Goal: Transaction & Acquisition: Book appointment/travel/reservation

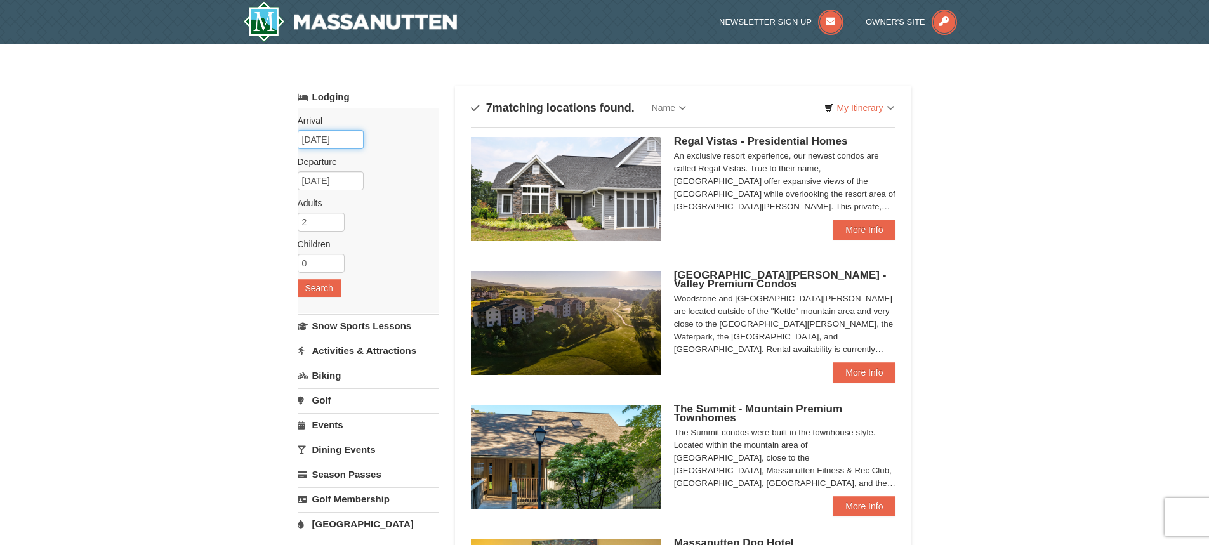
click at [317, 140] on input "10/11/2025" at bounding box center [331, 139] width 66 height 19
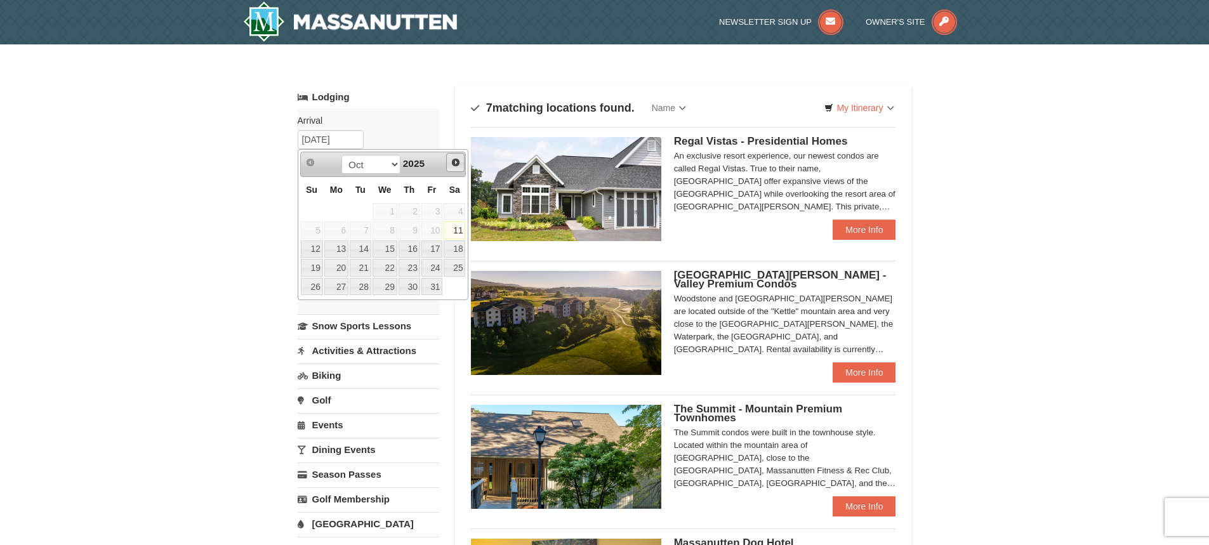
click at [452, 162] on span "Next" at bounding box center [456, 162] width 10 height 10
click at [432, 271] on link "26" at bounding box center [432, 268] width 22 height 18
type input "[DATE]"
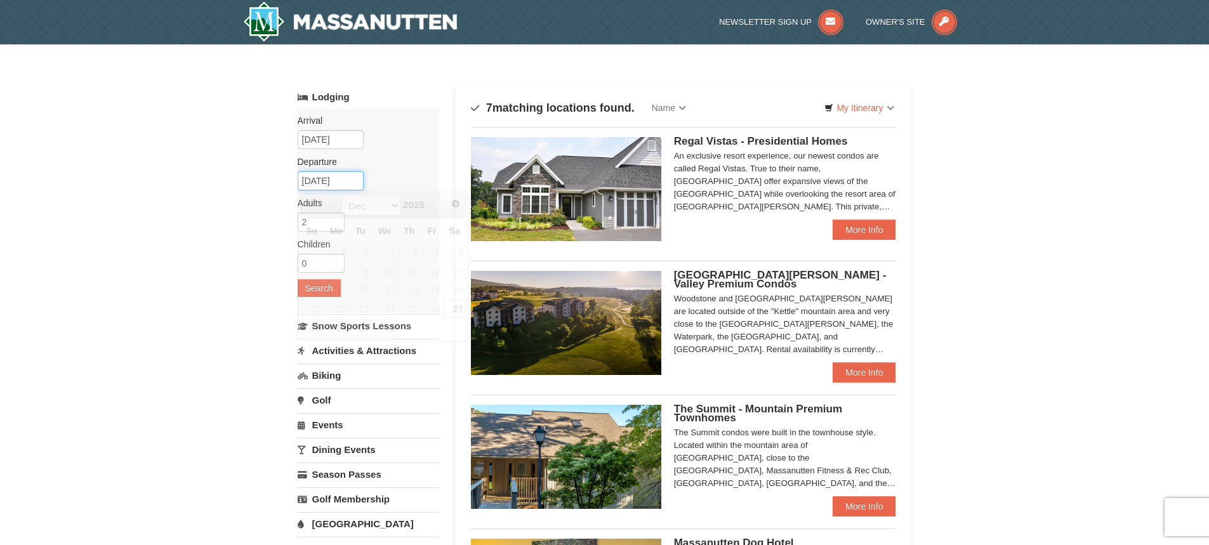
click at [334, 185] on input "12/27/2025" at bounding box center [331, 180] width 66 height 19
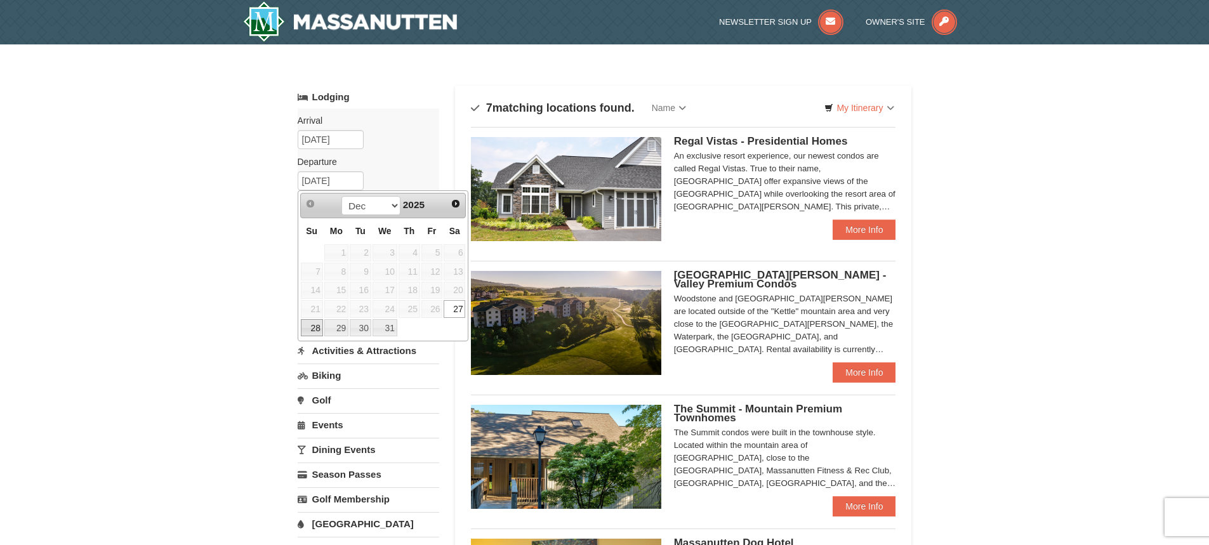
click at [315, 327] on link "28" at bounding box center [312, 328] width 22 height 18
type input "12/28/2025"
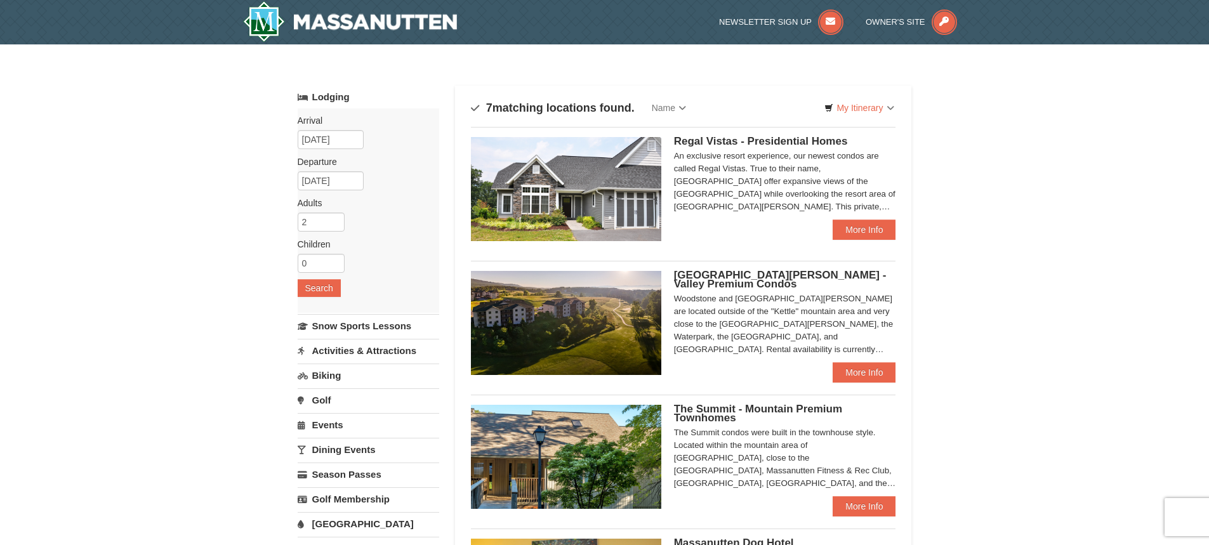
drag, startPoint x: 330, startPoint y: 265, endPoint x: 254, endPoint y: 269, distance: 76.3
click at [298, 269] on input "0" at bounding box center [321, 263] width 47 height 19
click at [335, 259] on input "1" at bounding box center [321, 263] width 47 height 19
type input "2"
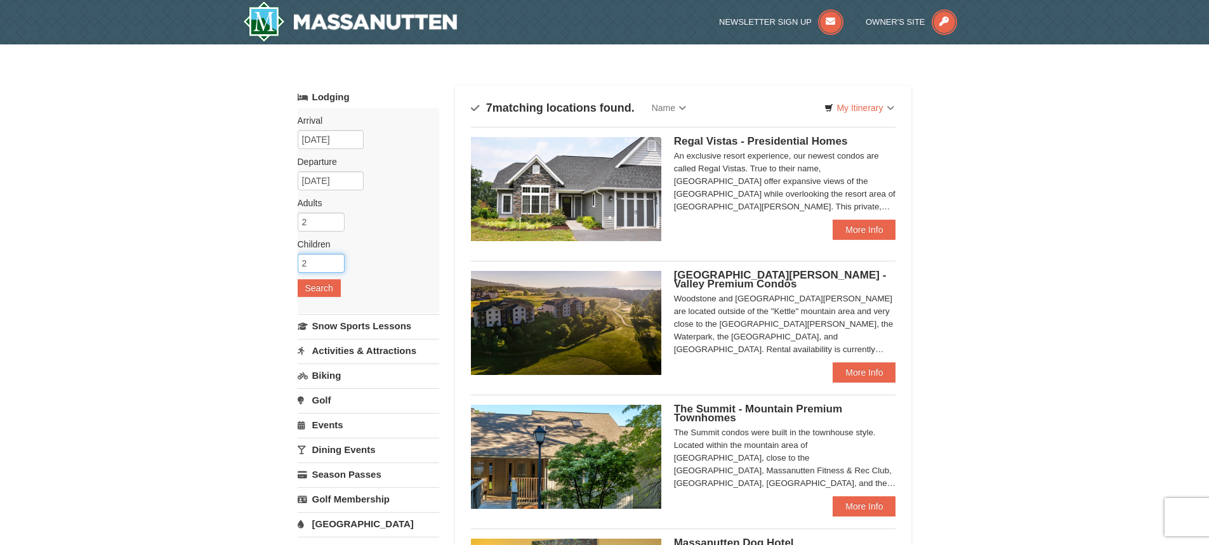
click at [335, 259] on input "2" at bounding box center [321, 263] width 47 height 19
click at [325, 289] on button "Search" at bounding box center [319, 288] width 43 height 18
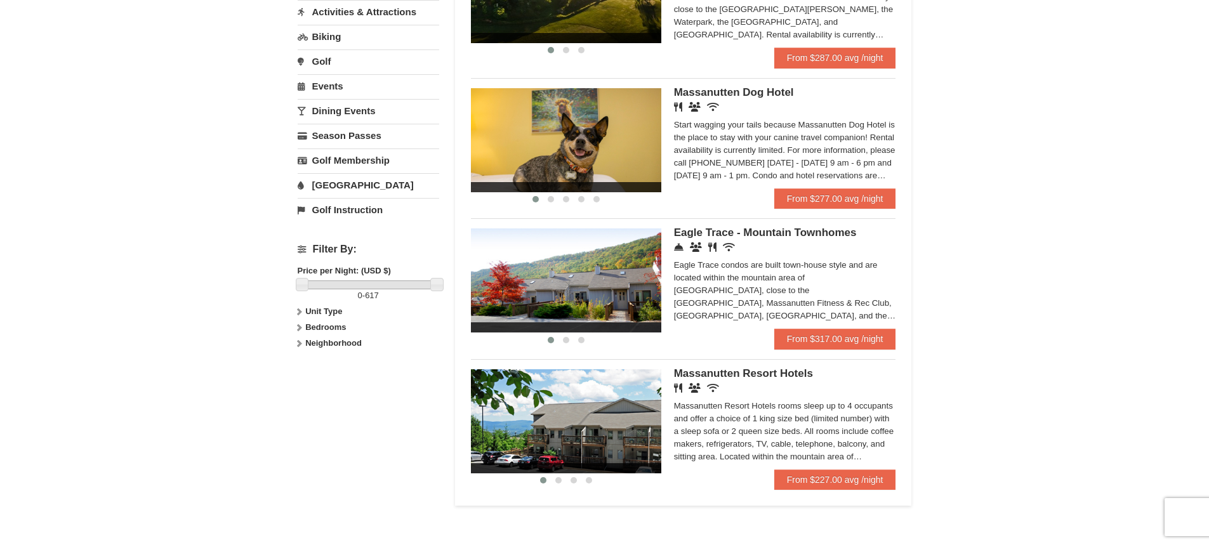
scroll to position [381, 0]
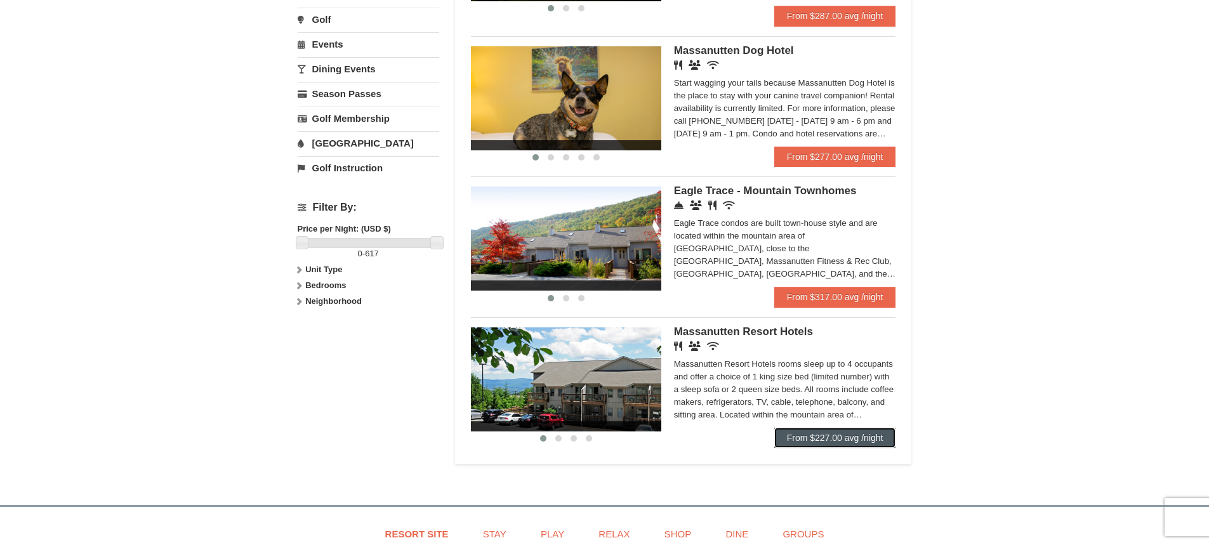
click at [834, 435] on link "From $227.00 avg /night" at bounding box center [835, 438] width 122 height 20
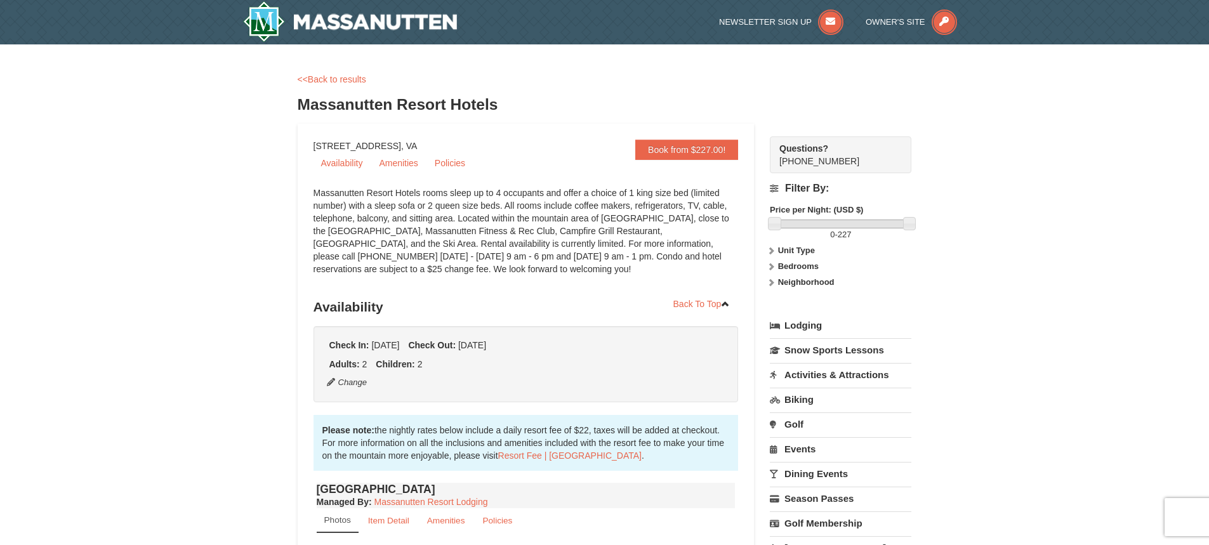
click at [723, 168] on ul "Availability Amenities Policies" at bounding box center [525, 163] width 425 height 22
click at [706, 153] on link "Book from $227.00!" at bounding box center [686, 150] width 103 height 20
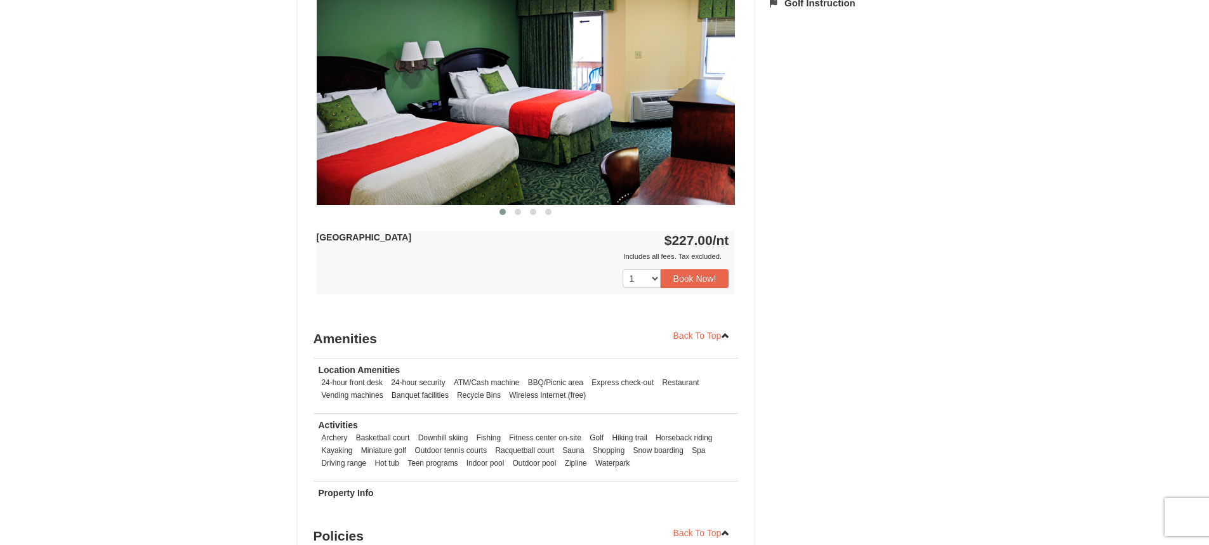
scroll to position [571, 0]
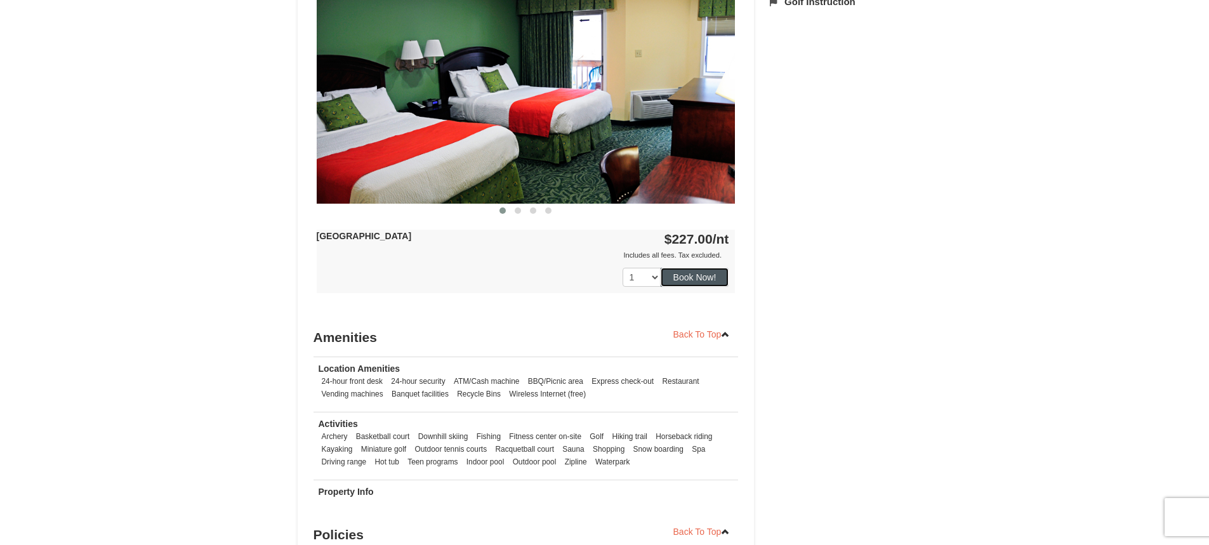
click at [709, 275] on button "Book Now!" at bounding box center [695, 277] width 69 height 19
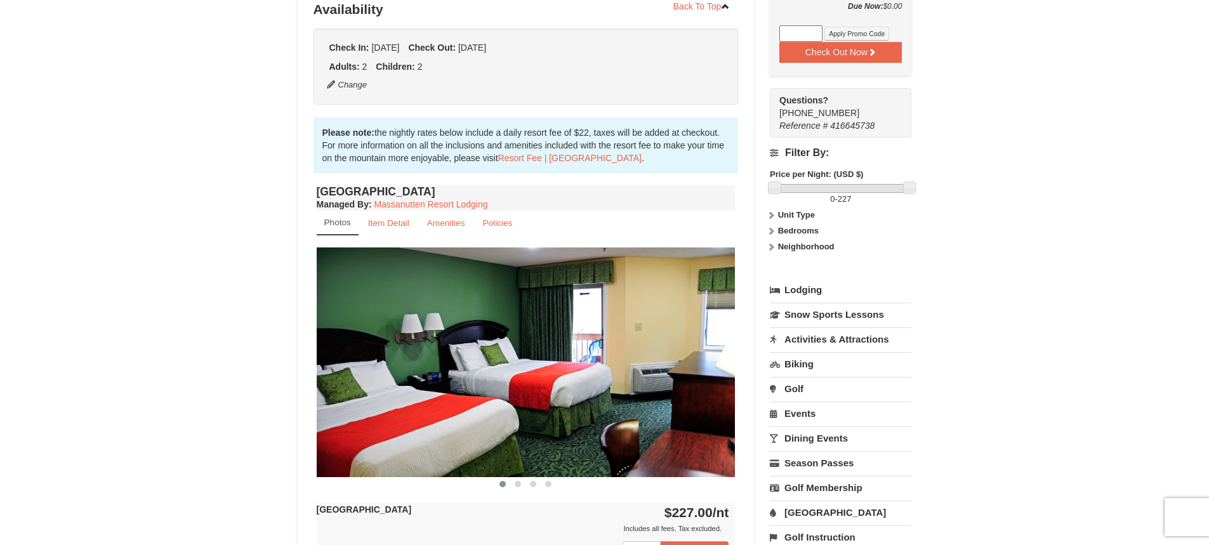
scroll to position [314, 0]
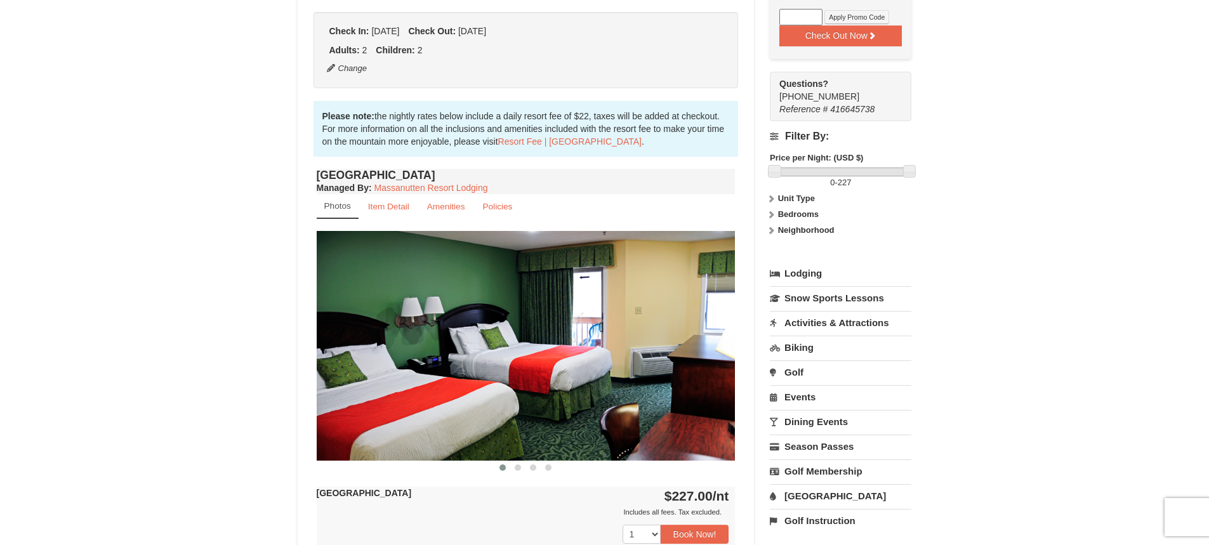
click at [813, 323] on link "Activities & Attractions" at bounding box center [841, 322] width 142 height 23
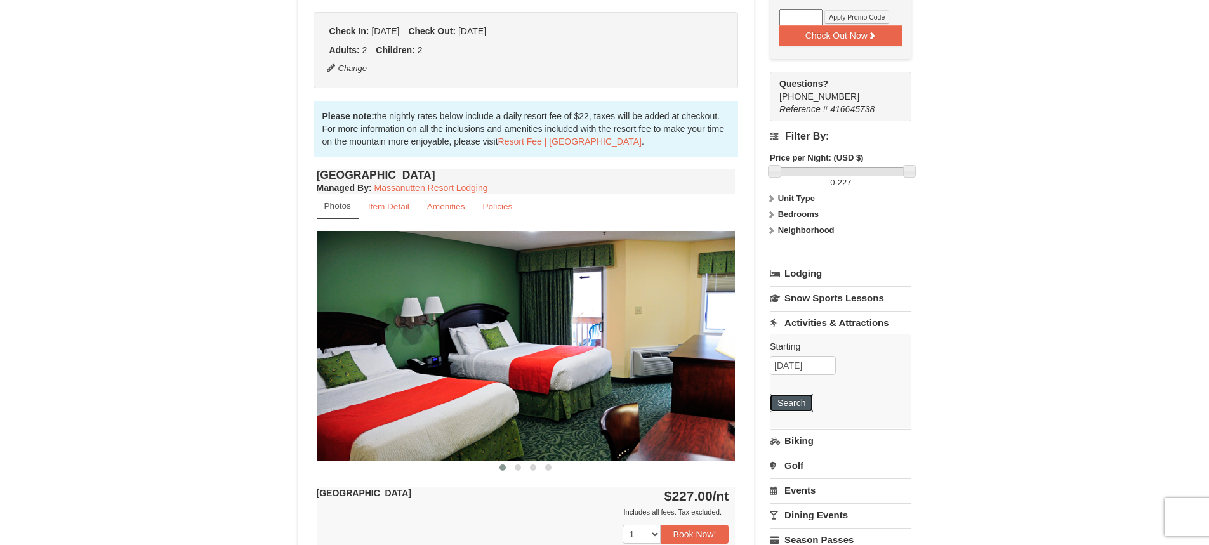
click at [781, 407] on button "Search" at bounding box center [791, 403] width 43 height 18
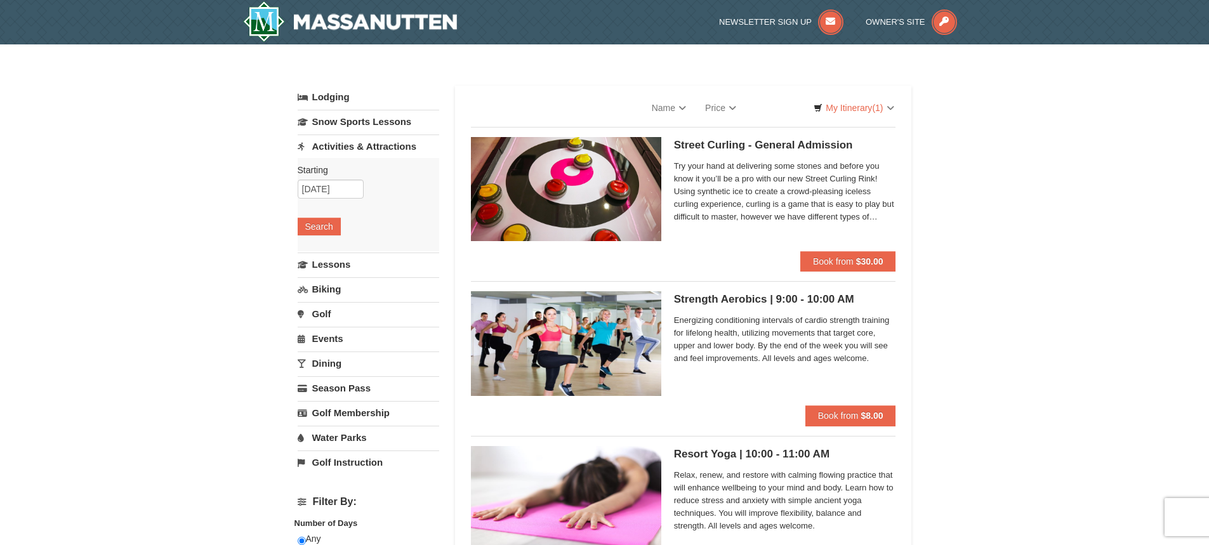
select select "10"
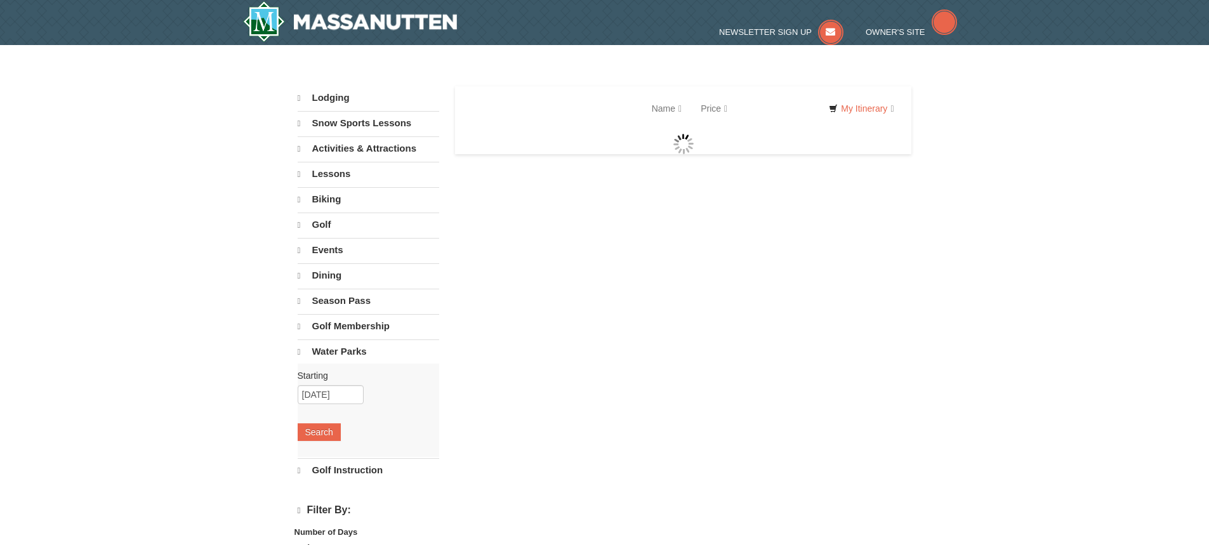
select select "10"
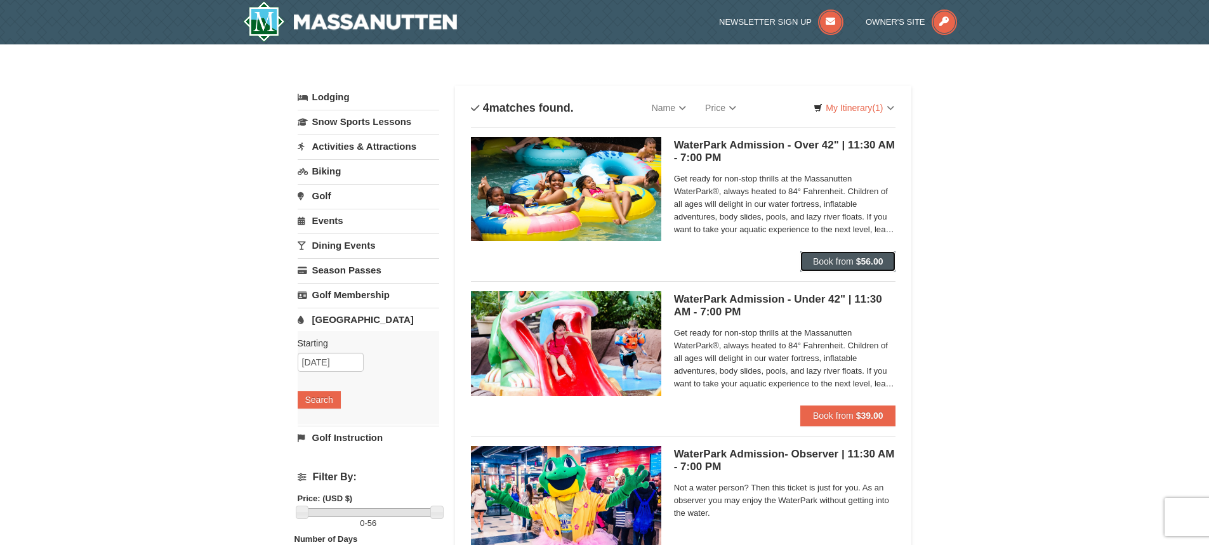
click at [840, 269] on button "Book from $56.00" at bounding box center [848, 261] width 96 height 20
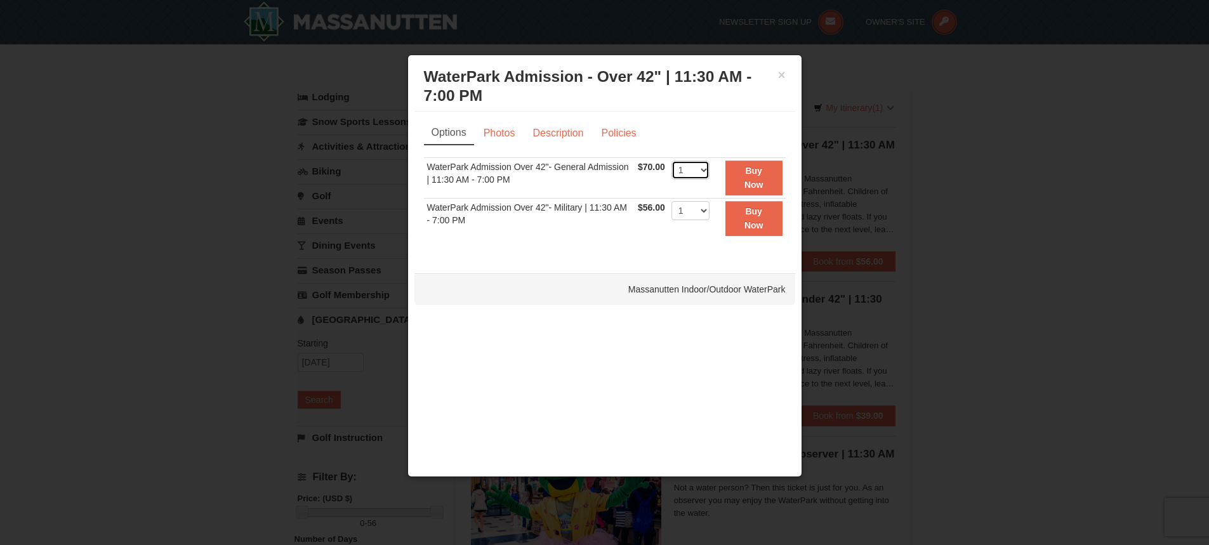
click at [704, 171] on select "1 2 3 4 5 6 7 8 9 10 11 12 13 14 15 16 17 18 19 20 21 22" at bounding box center [690, 170] width 38 height 19
select select "2"
click at [671, 161] on select "1 2 3 4 5 6 7 8 9 10 11 12 13 14 15 16 17 18 19 20 21 22" at bounding box center [690, 170] width 38 height 19
click at [703, 211] on select "1 2 3 4 5 6 7 8 9 10 11 12 13 14 15 16 17 18 19 20 21 22" at bounding box center [690, 210] width 38 height 19
click at [495, 258] on div "Options Photos Description Policies Sorry, no matches found. Please remove some…" at bounding box center [604, 186] width 381 height 149
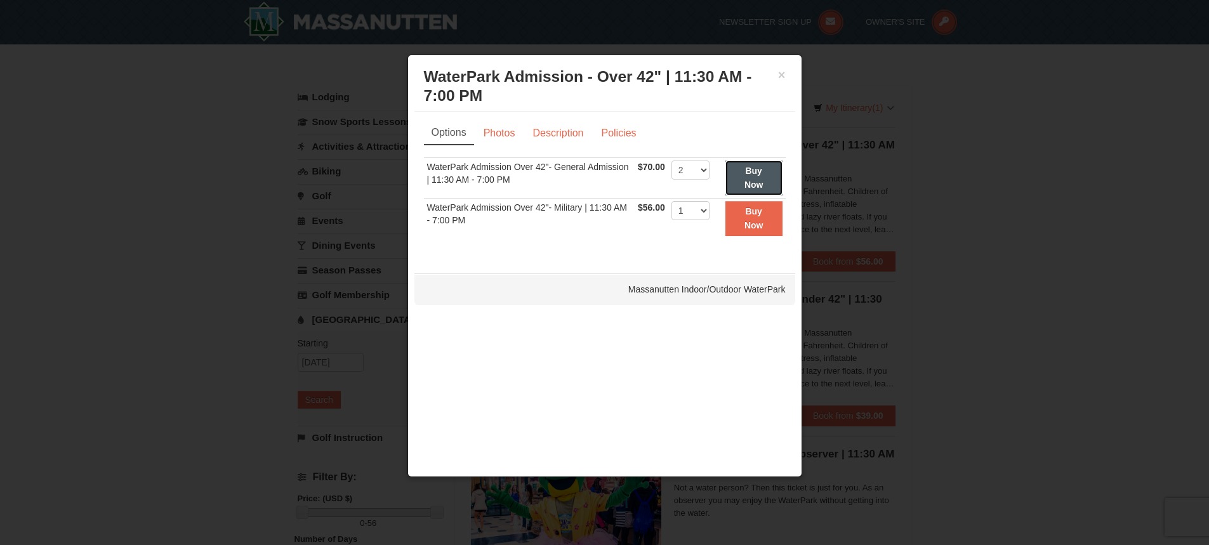
click at [750, 169] on strong "Buy Now" at bounding box center [753, 178] width 19 height 24
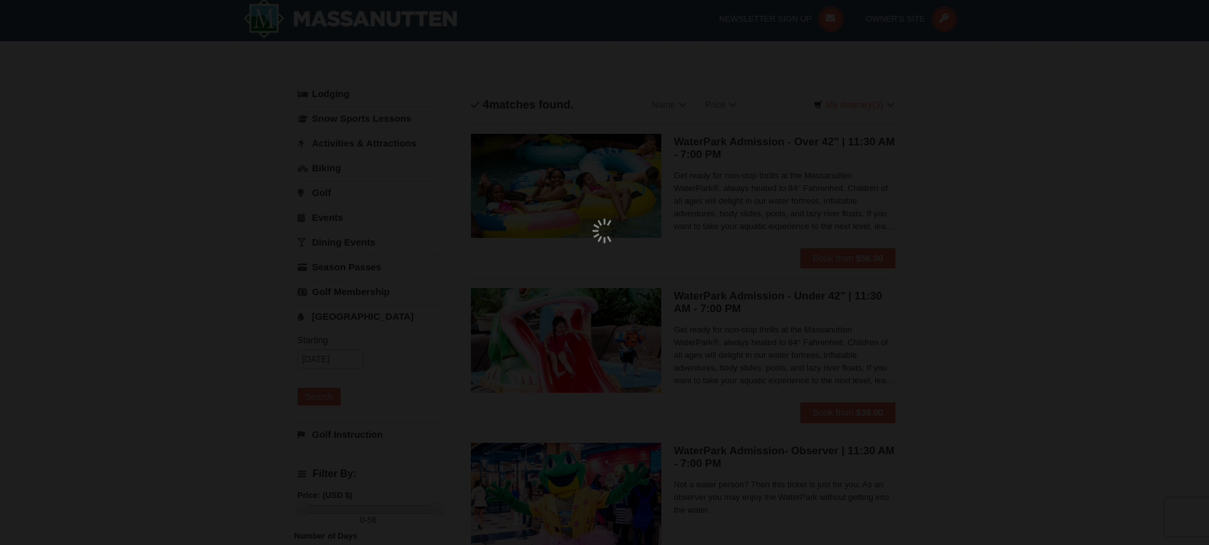
scroll to position [4, 0]
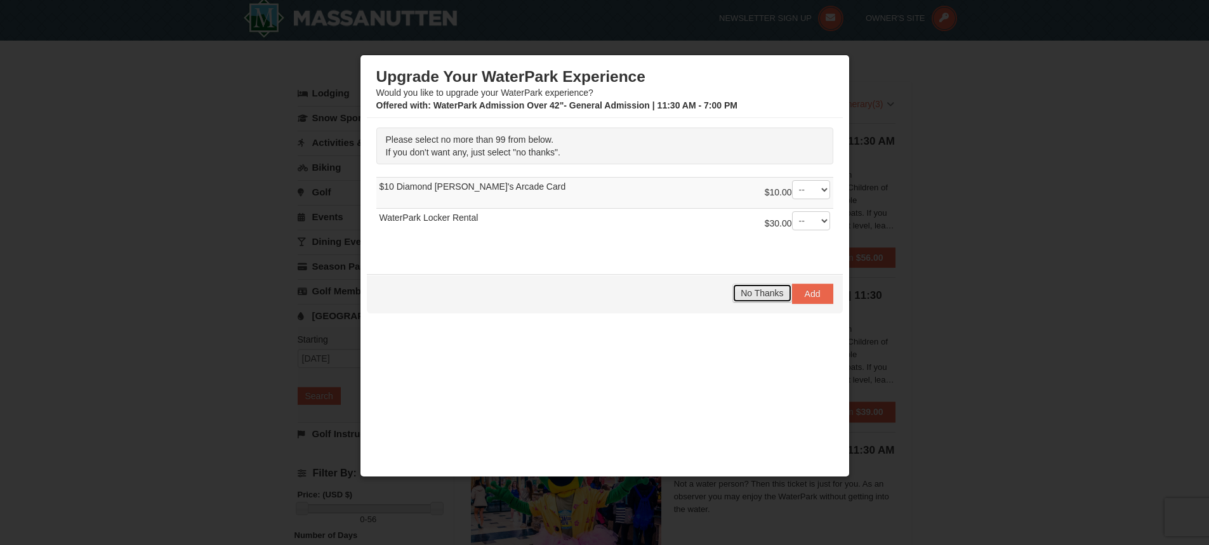
click at [747, 289] on span "No Thanks" at bounding box center [762, 293] width 43 height 10
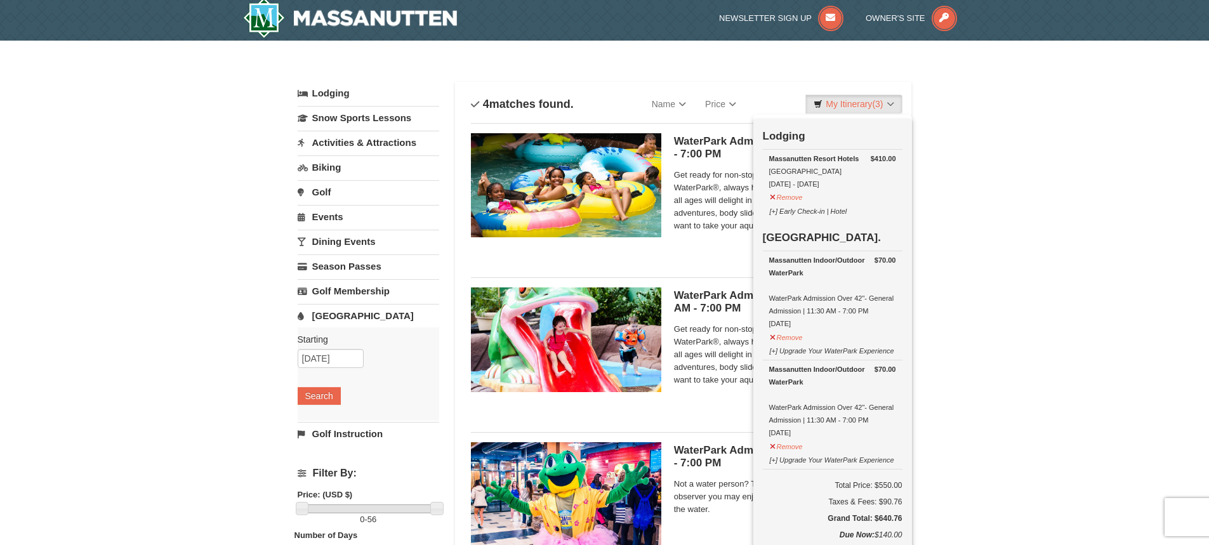
click at [1013, 221] on div "× Categories List Filter My Itinerary (3) Check Out Now Lodging $410.00 Massanu…" at bounding box center [604, 408] width 1209 height 735
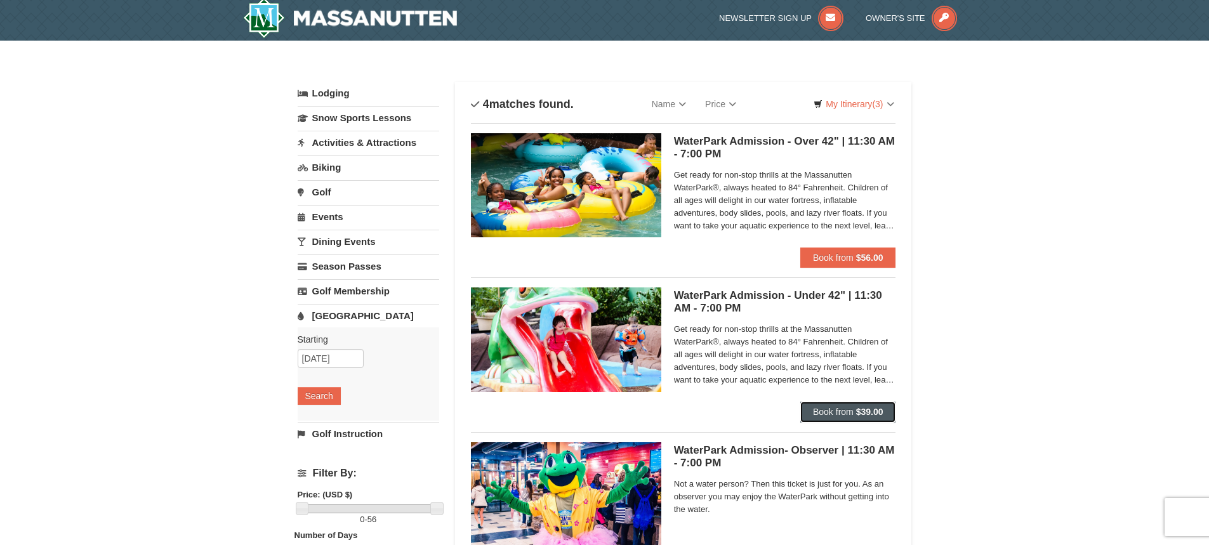
click at [832, 409] on span "Book from" at bounding box center [833, 412] width 41 height 10
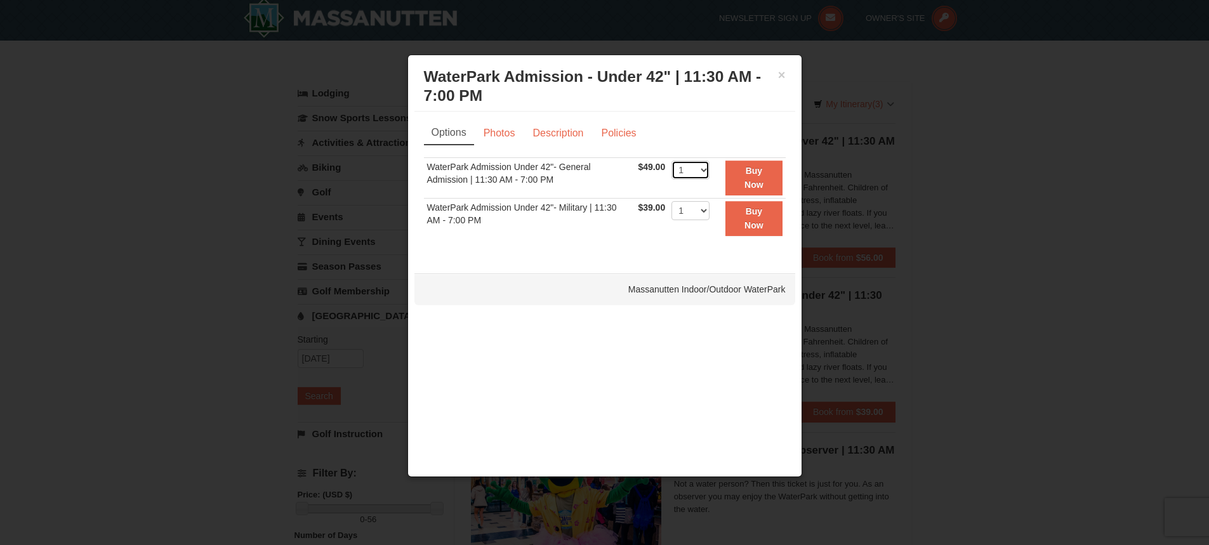
click at [703, 171] on select "1 2 3 4 5 6 7 8 9 10 11 12 13 14 15 16 17 18 19 20 21 22" at bounding box center [690, 170] width 38 height 19
click at [671, 161] on select "1 2 3 4 5 6 7 8 9 10 11 12 13 14 15 16 17 18 19 20 21 22" at bounding box center [690, 170] width 38 height 19
click at [687, 193] on td "1 2 3 4 5 6 7 8 9 10 11 12 13 14 15 16 17 18 19 20 21 22 23 24 25" at bounding box center [690, 177] width 44 height 41
click at [704, 168] on select "1 2 3 4 5 6 7 8 9 10 11 12 13 14 15 16 17 18 19 20 21 22" at bounding box center [690, 170] width 38 height 19
select select "2"
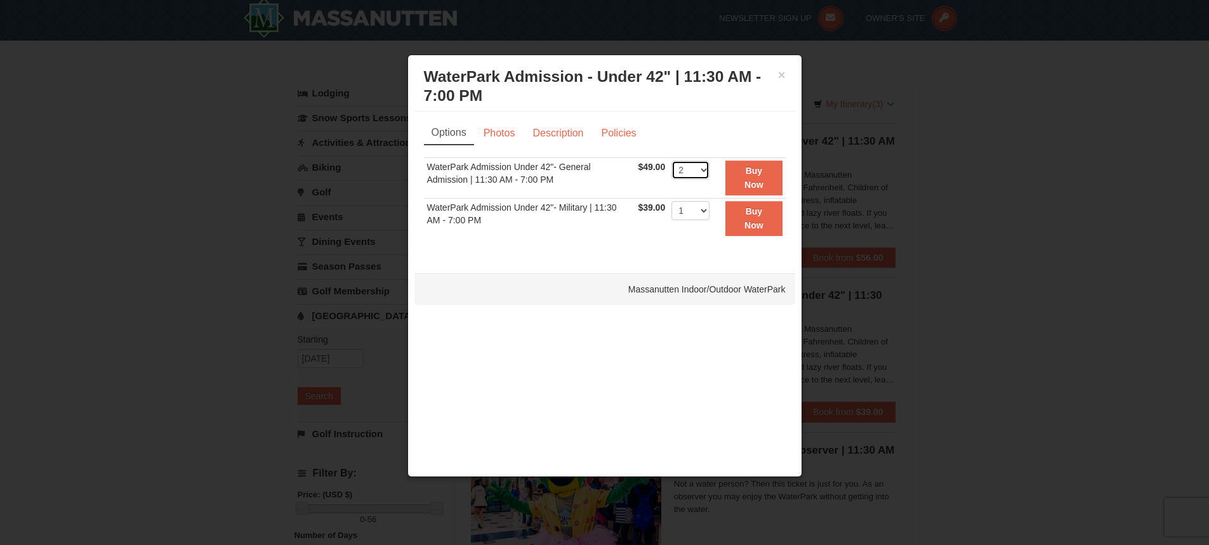
click at [671, 161] on select "1 2 3 4 5 6 7 8 9 10 11 12 13 14 15 16 17 18 19 20 21 22" at bounding box center [690, 170] width 38 height 19
click at [746, 169] on strong "Buy Now" at bounding box center [753, 178] width 19 height 24
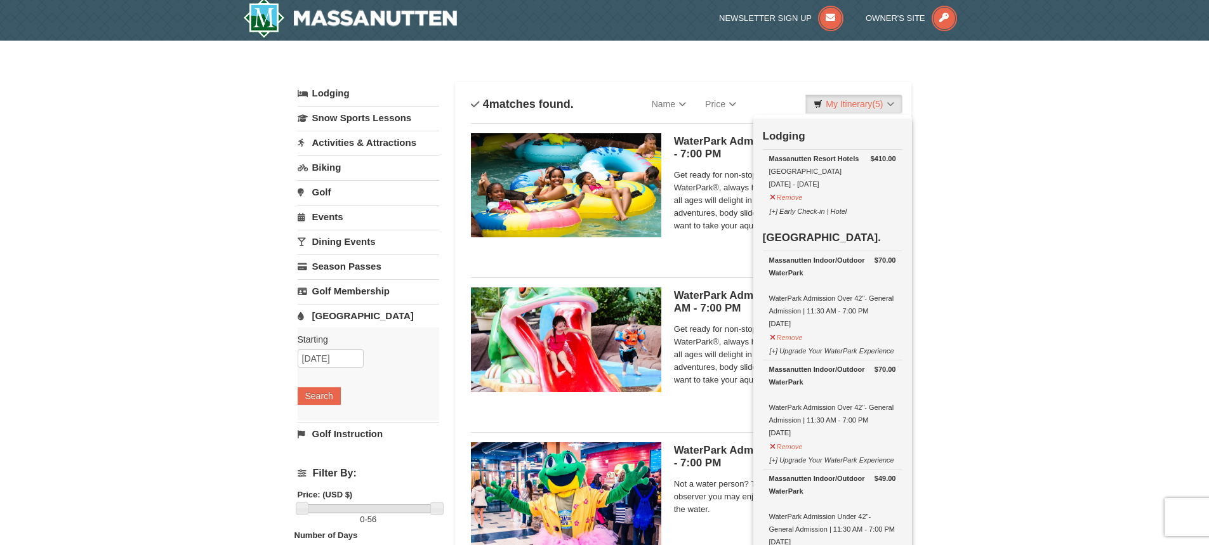
click at [1095, 326] on div "× Categories List Filter My Itinerary (5) Check Out Now Lodging $410.00 Massanu…" at bounding box center [604, 408] width 1209 height 735
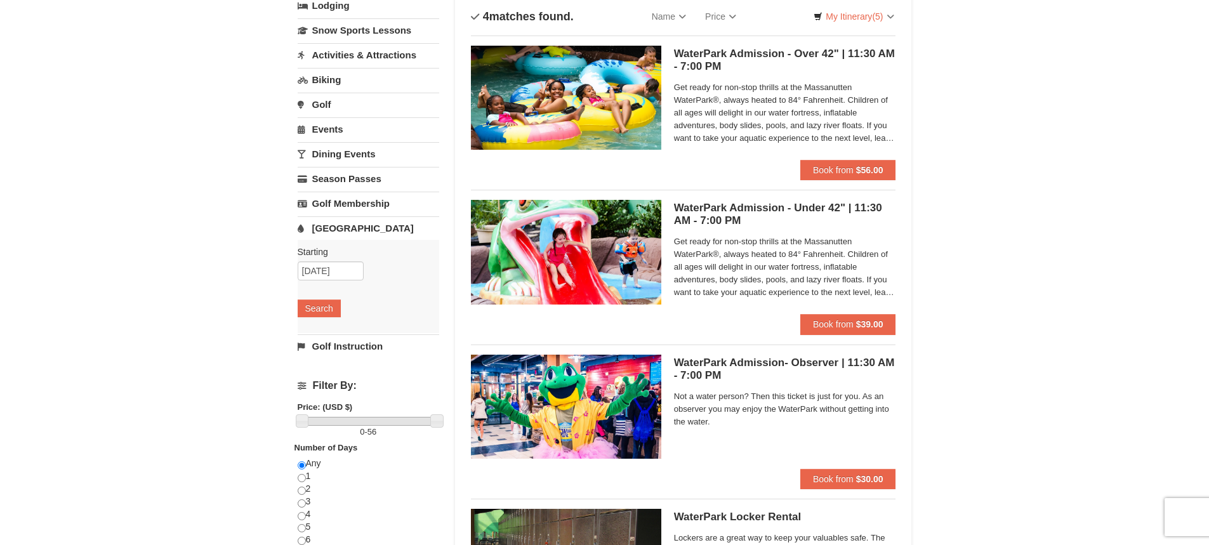
scroll to position [0, 0]
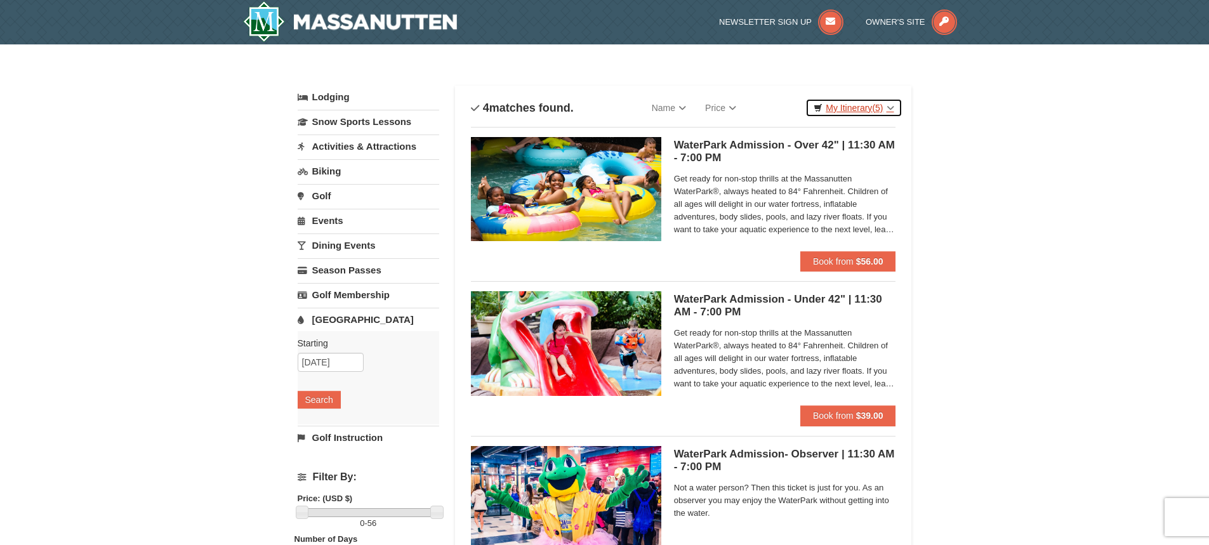
click at [837, 106] on link "My Itinerary (5)" at bounding box center [853, 107] width 96 height 19
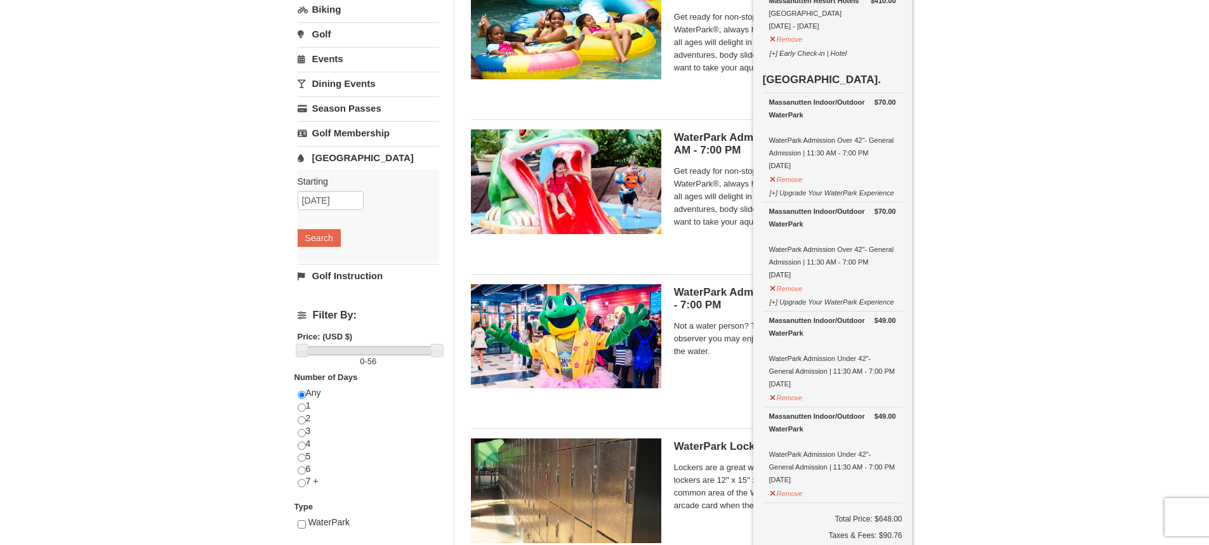
scroll to position [190, 0]
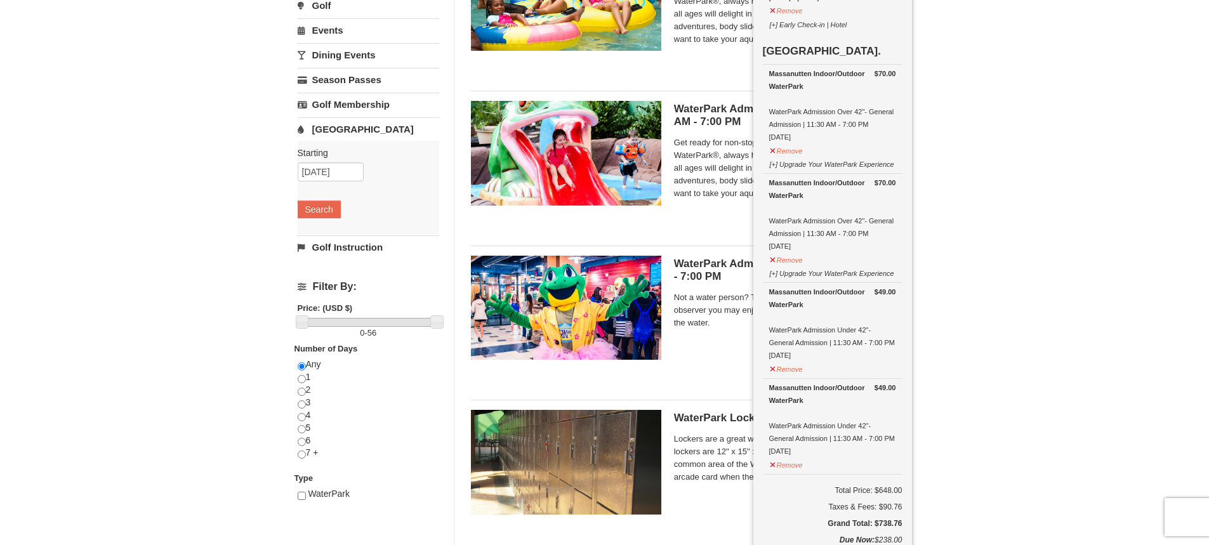
click at [1062, 376] on div "× Categories List Filter My Itinerary (5) Check Out Now Lodging $410.00 Massanu…" at bounding box center [604, 221] width 1209 height 735
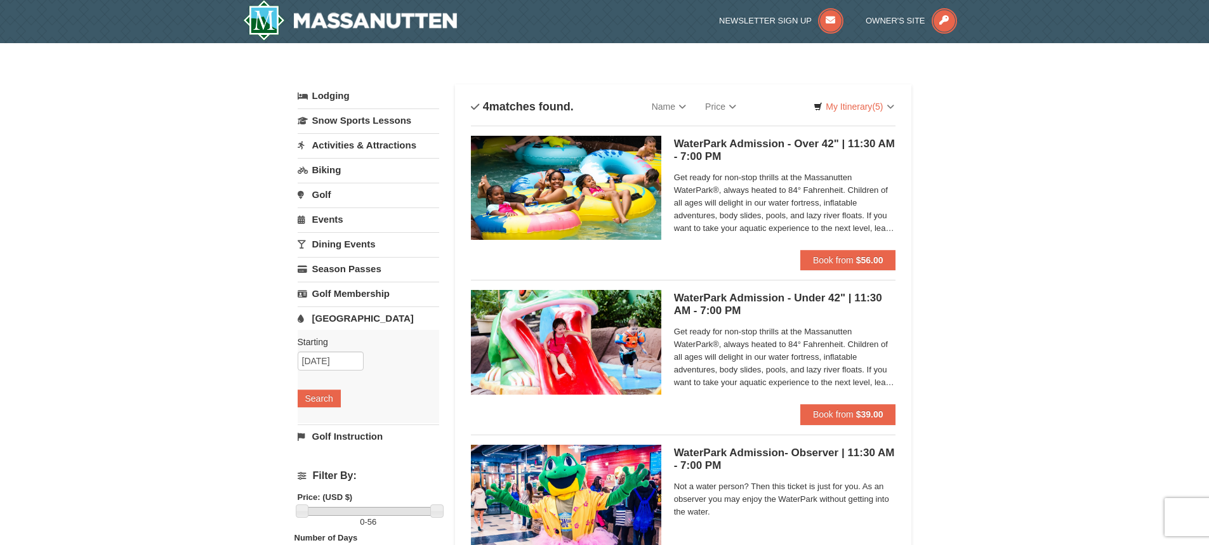
scroll to position [0, 0]
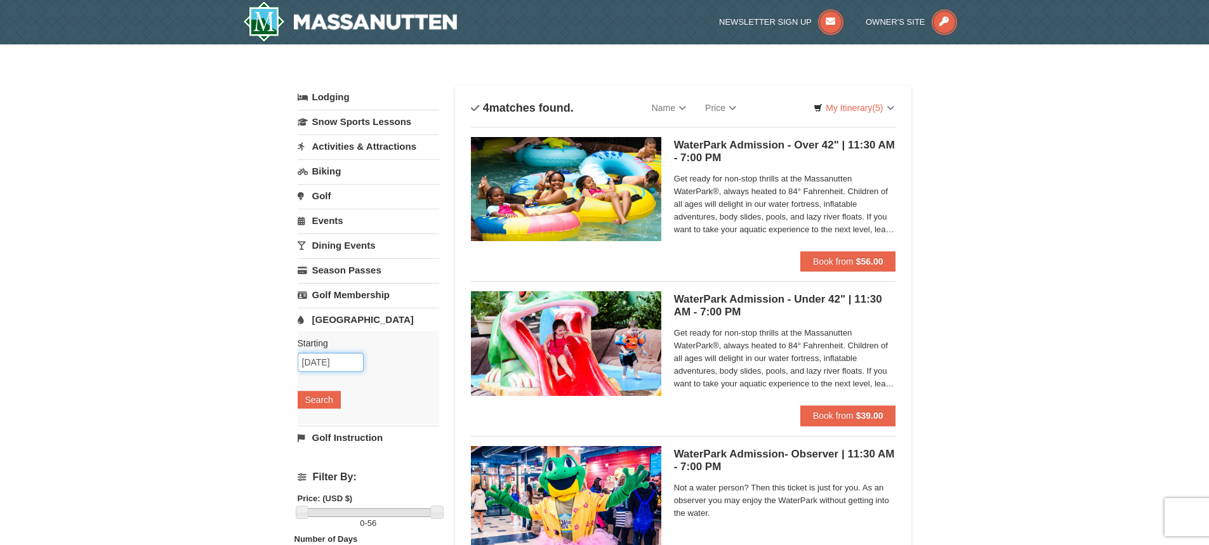
click at [320, 365] on input "[DATE]" at bounding box center [331, 362] width 66 height 19
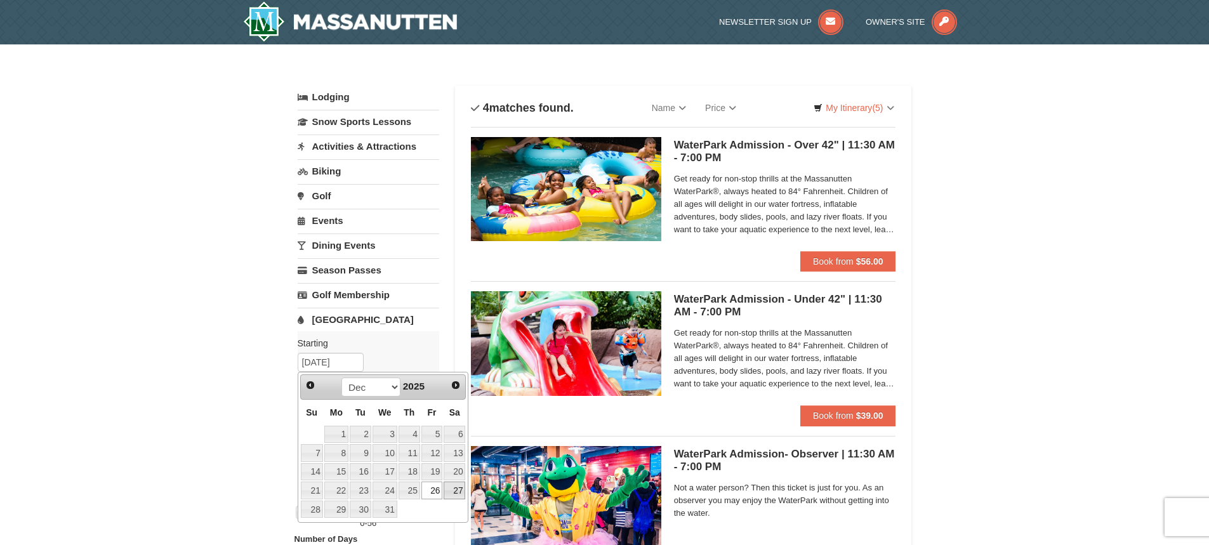
click at [460, 490] on link "27" at bounding box center [455, 491] width 22 height 18
type input "[DATE]"
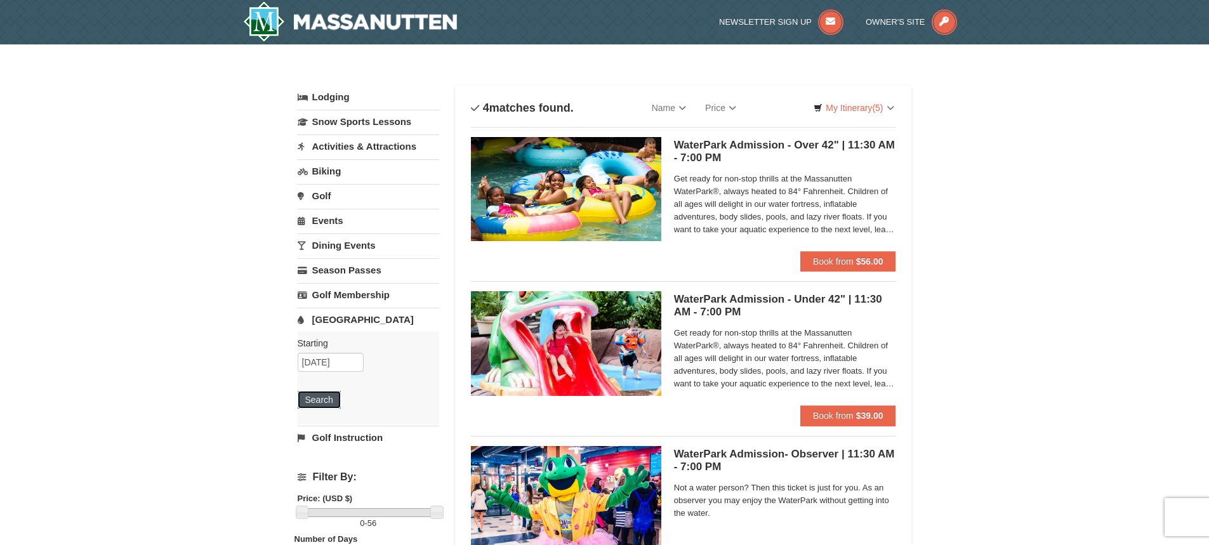
click at [313, 395] on button "Search" at bounding box center [319, 400] width 43 height 18
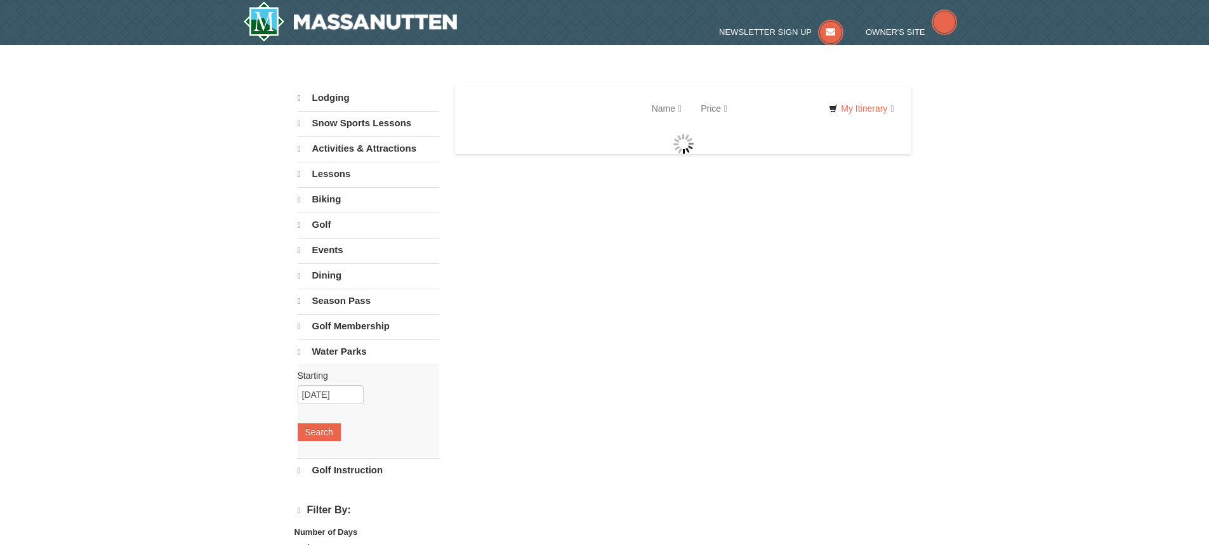
select select "10"
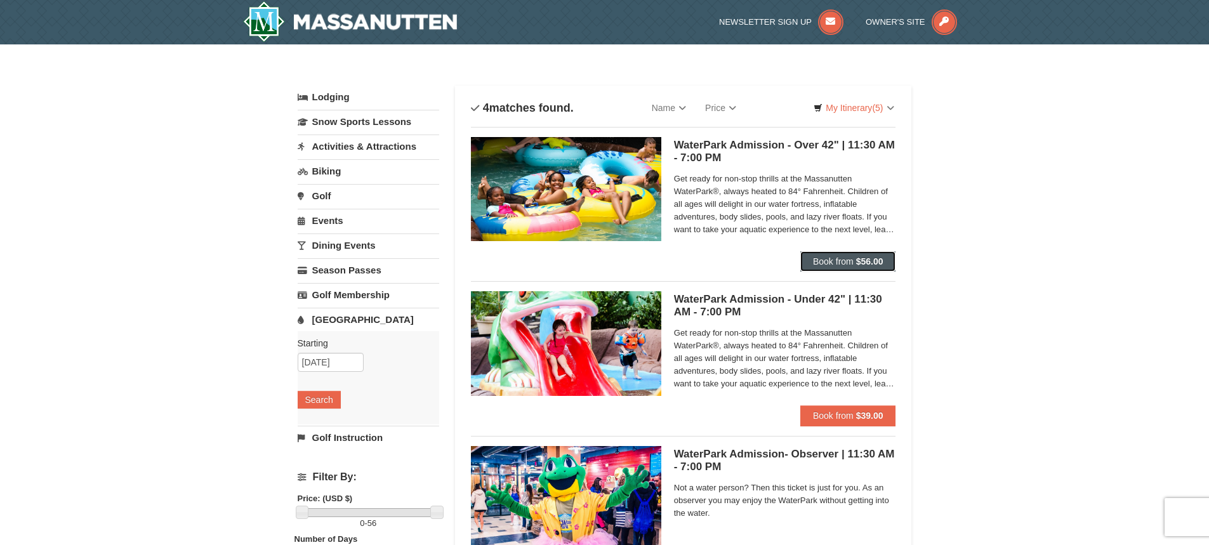
click at [860, 260] on strong "$56.00" at bounding box center [869, 261] width 27 height 10
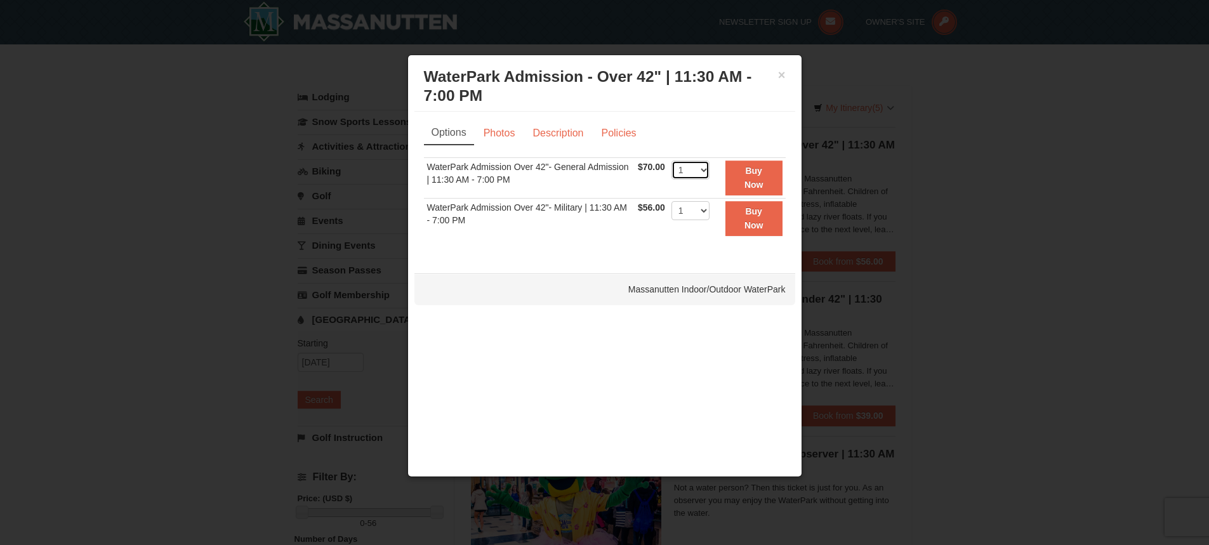
click at [704, 175] on select "1 2 3 4 5 6 7 8 9 10 11 12 13 14 15 16 17 18 19 20 21 22" at bounding box center [690, 170] width 38 height 19
select select "2"
click at [671, 161] on select "1 2 3 4 5 6 7 8 9 10 11 12 13 14 15 16 17 18 19 20 21 22" at bounding box center [690, 170] width 38 height 19
click at [758, 172] on strong "Buy Now" at bounding box center [753, 178] width 19 height 24
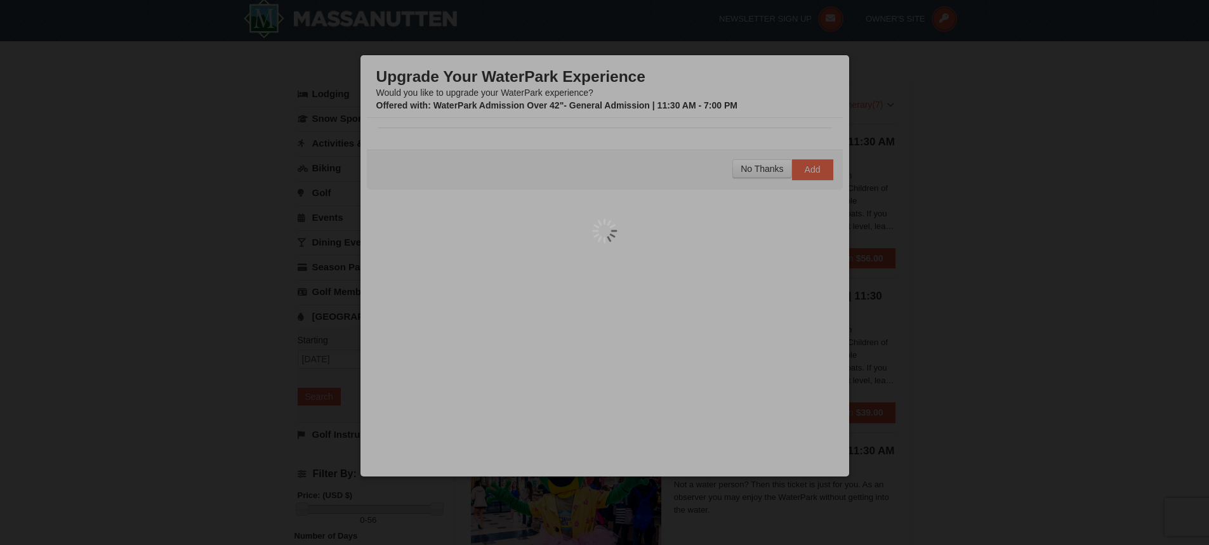
scroll to position [4, 0]
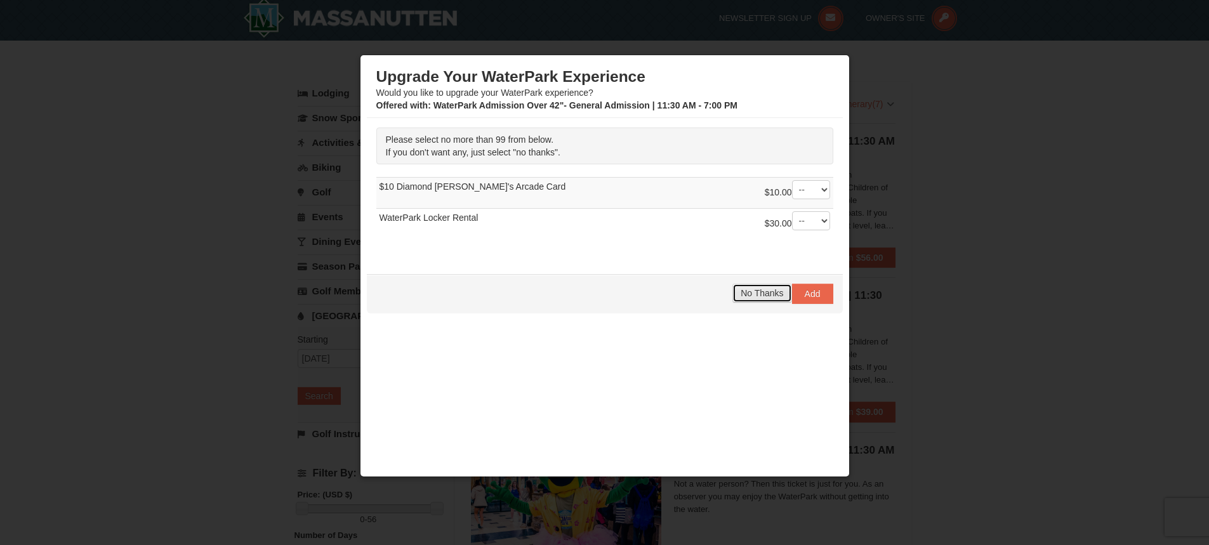
click at [744, 296] on span "No Thanks" at bounding box center [762, 293] width 43 height 10
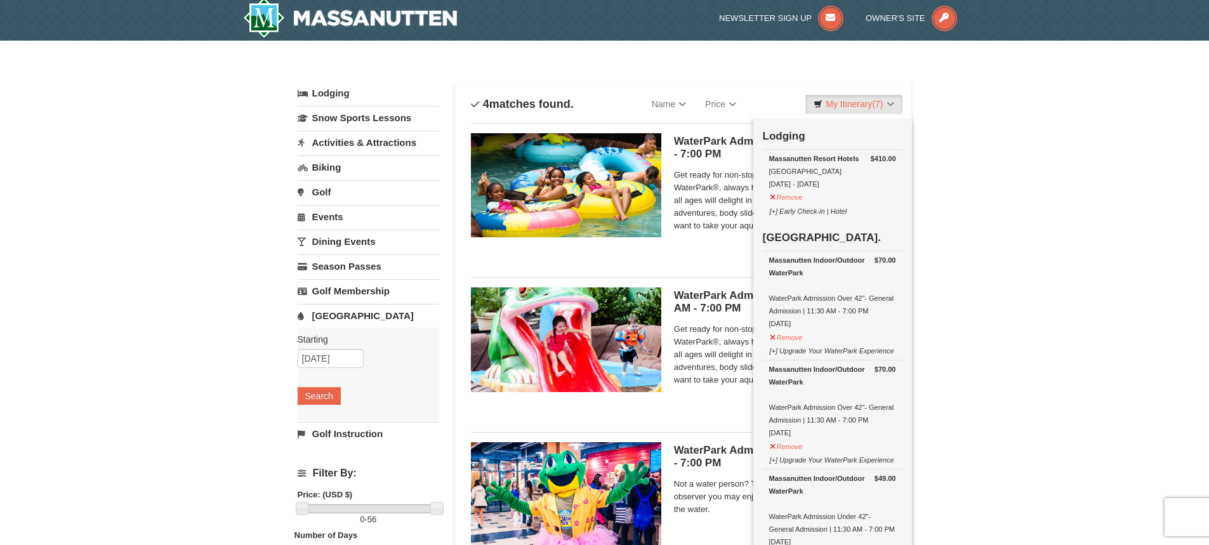
click at [1020, 303] on div "× Categories List Filter My Itinerary (7) Check Out Now Lodging $410.00 Massanu…" at bounding box center [604, 408] width 1209 height 735
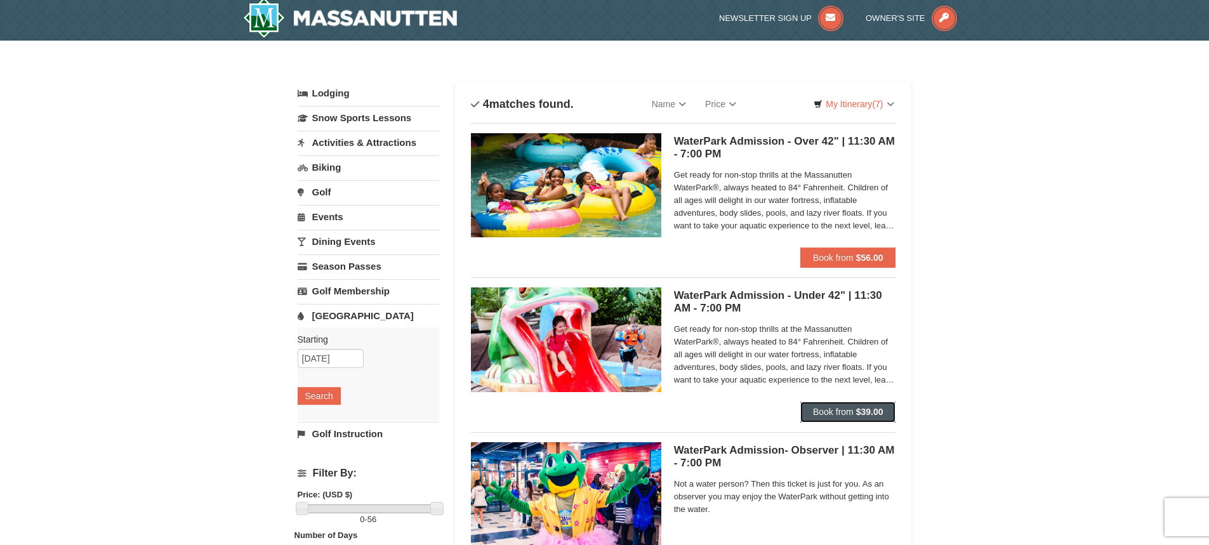
click at [841, 409] on span "Book from" at bounding box center [833, 412] width 41 height 10
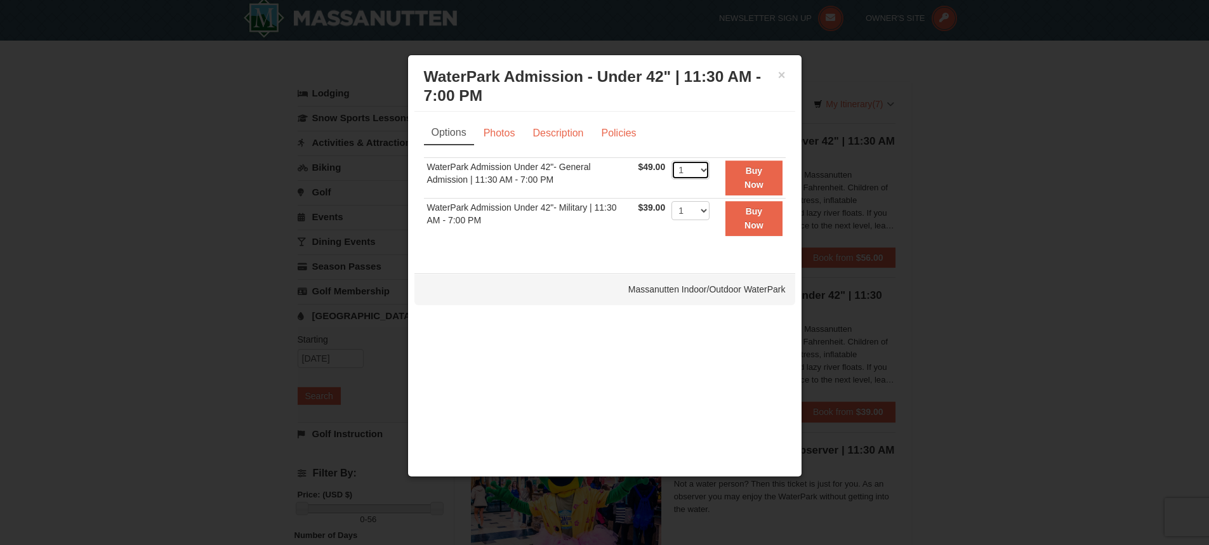
click at [704, 176] on select "1 2 3 4 5 6 7 8 9 10 11 12 13 14 15 16 17 18 19 20 21 22" at bounding box center [690, 170] width 38 height 19
select select "2"
click at [671, 161] on select "1 2 3 4 5 6 7 8 9 10 11 12 13 14 15 16 17 18 19 20 21 22" at bounding box center [690, 170] width 38 height 19
click at [750, 179] on button "Buy Now" at bounding box center [753, 178] width 56 height 35
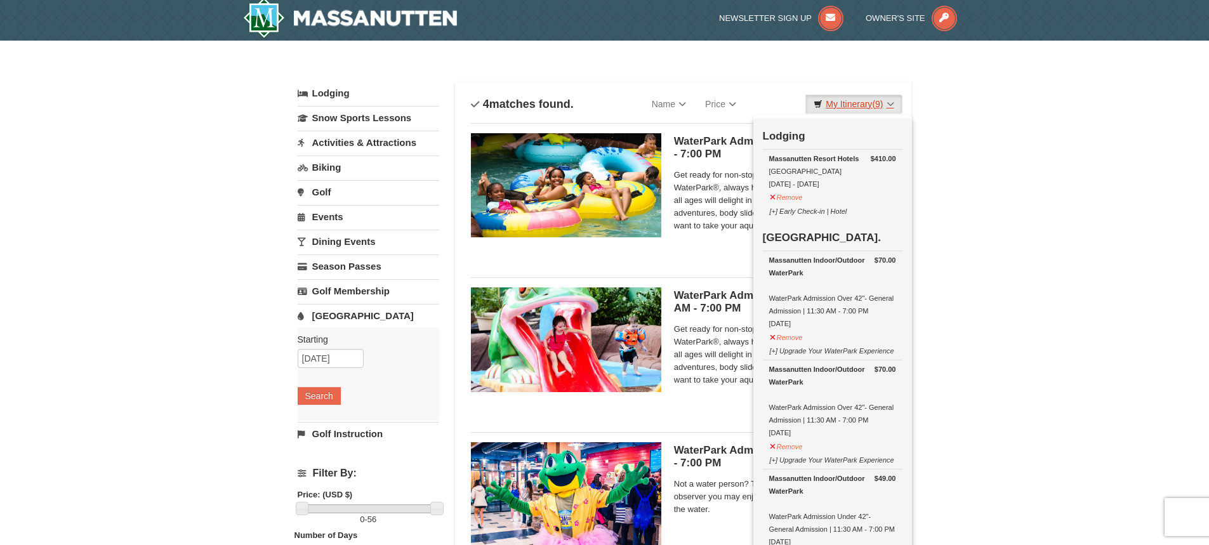
click at [864, 105] on link "My Itinerary (9)" at bounding box center [853, 104] width 96 height 19
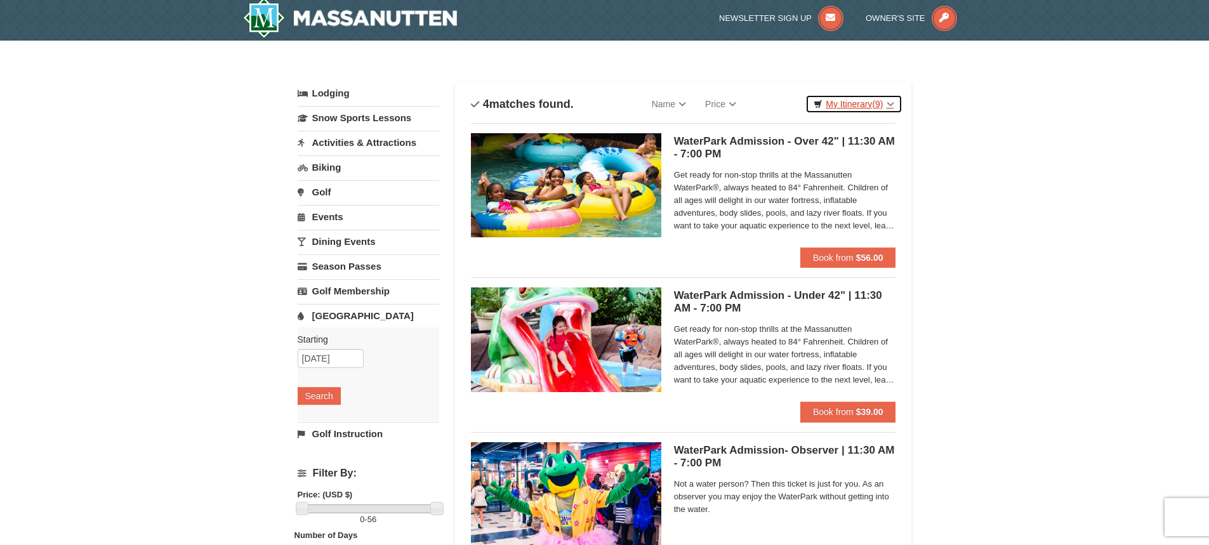
click at [855, 100] on link "My Itinerary (9)" at bounding box center [853, 104] width 96 height 19
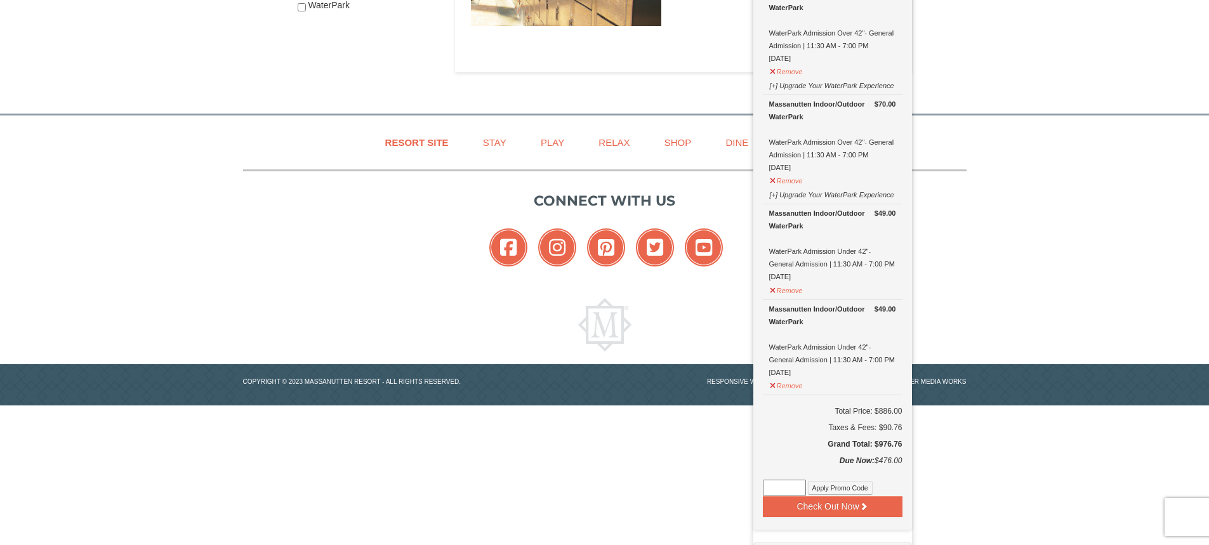
scroll to position [702, 0]
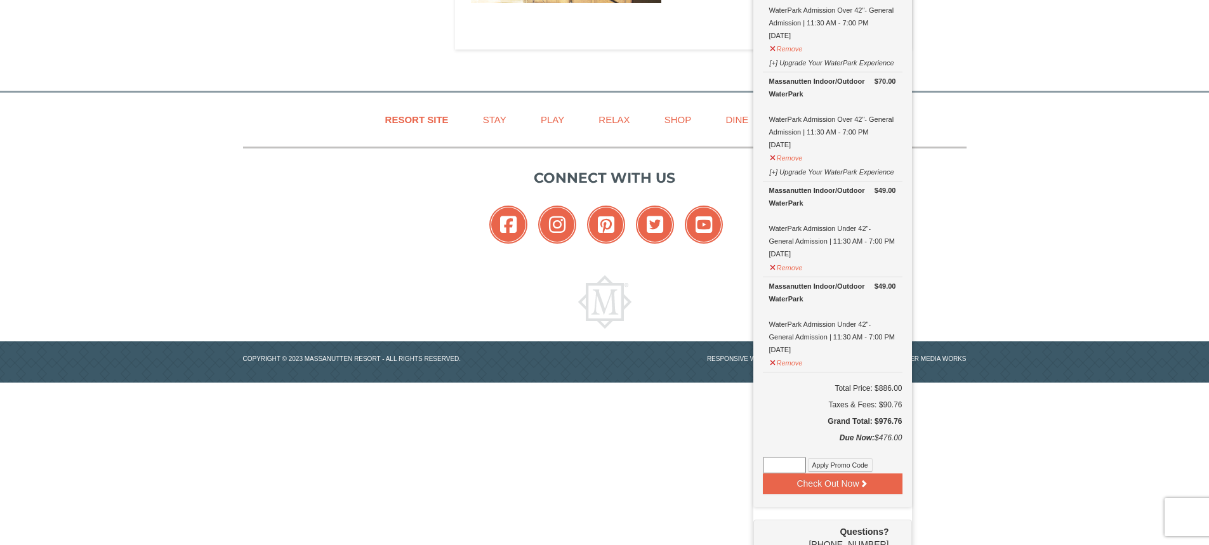
click at [258, 258] on div "Connect with us Facebook Instagram Pinterest Twitter YouTube" at bounding box center [604, 208] width 723 height 121
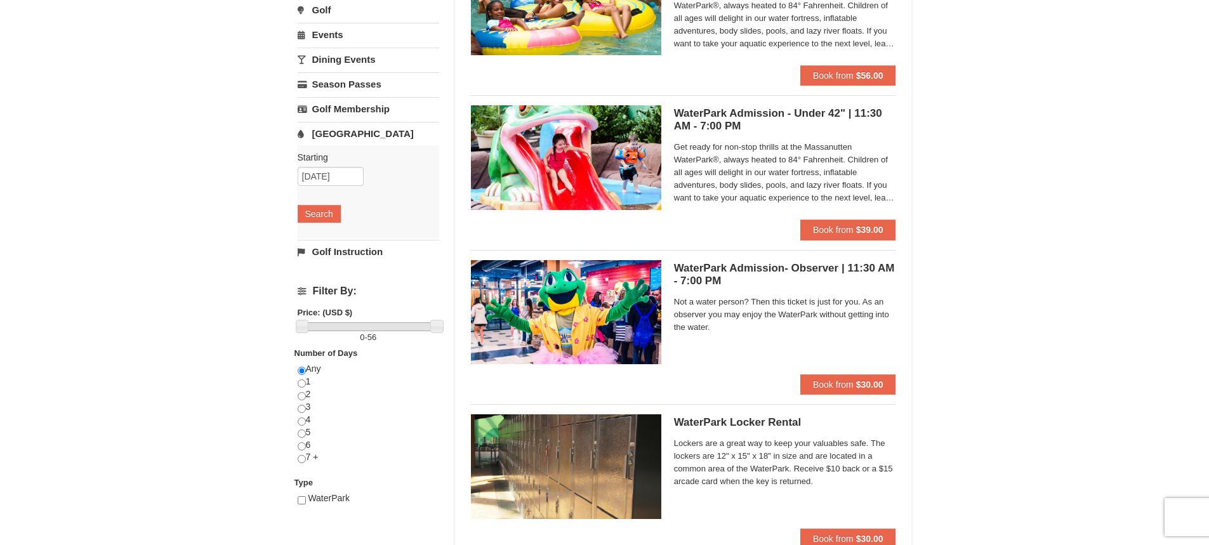
scroll to position [0, 0]
